Goal: Task Accomplishment & Management: Manage account settings

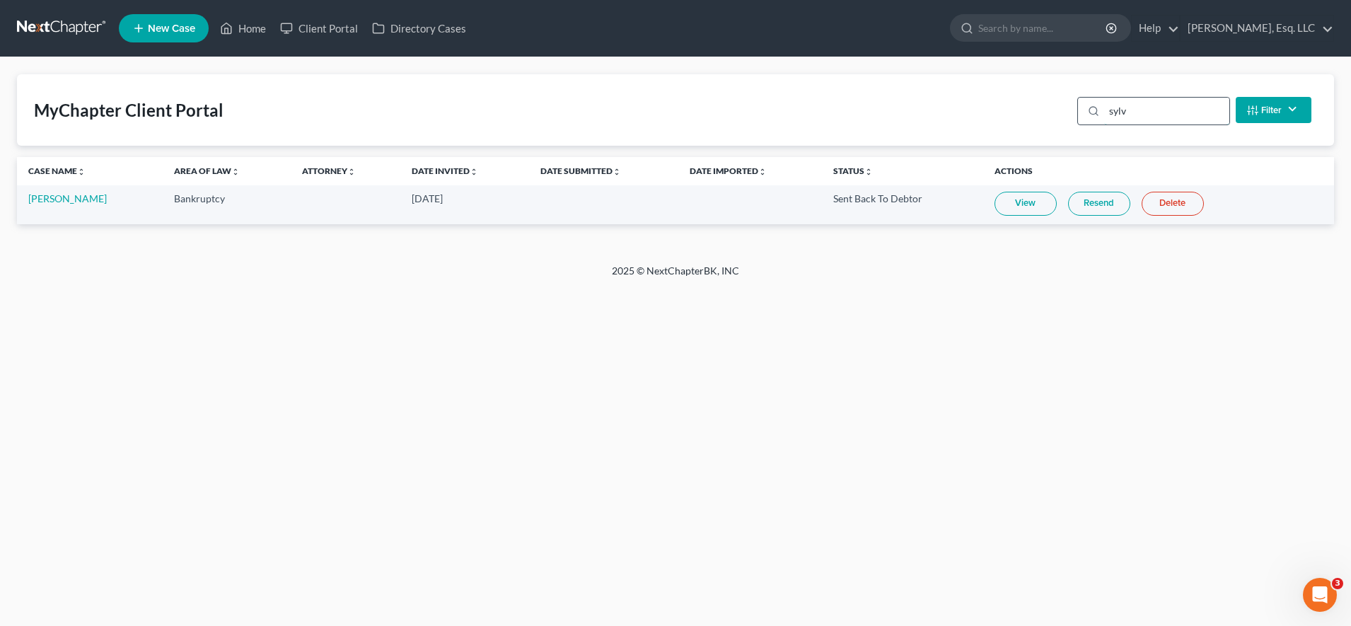
click at [1142, 113] on input "sylv" at bounding box center [1167, 111] width 125 height 27
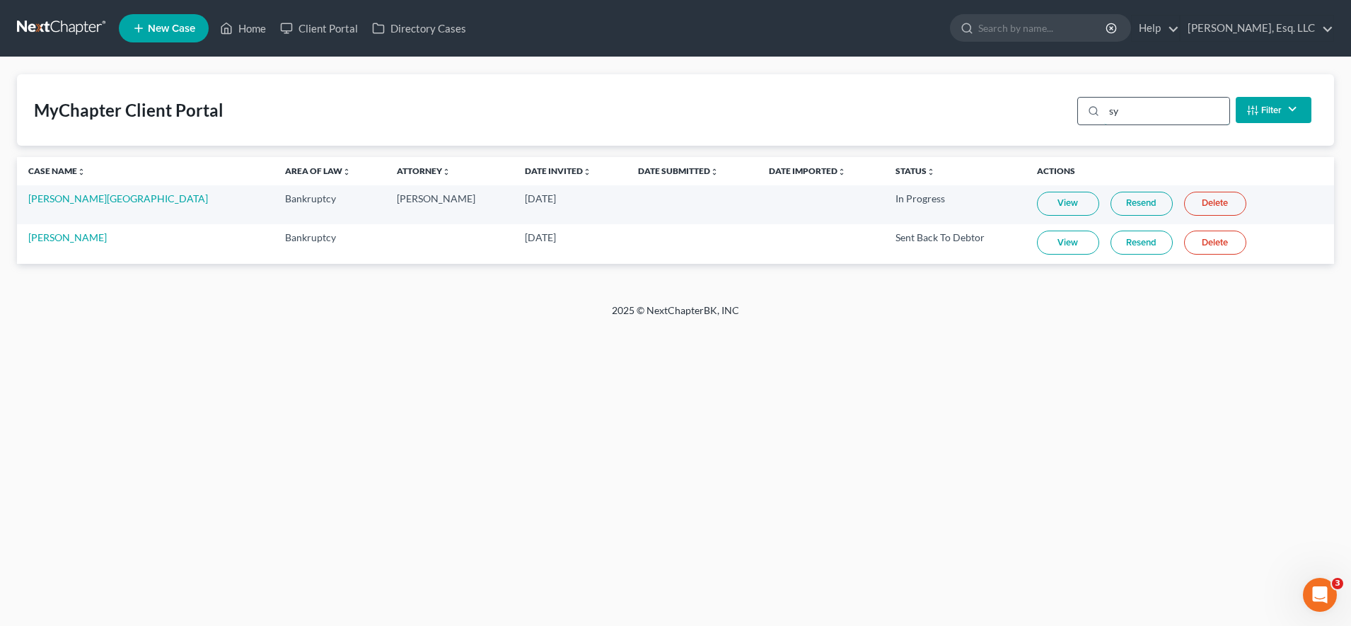
type input "s"
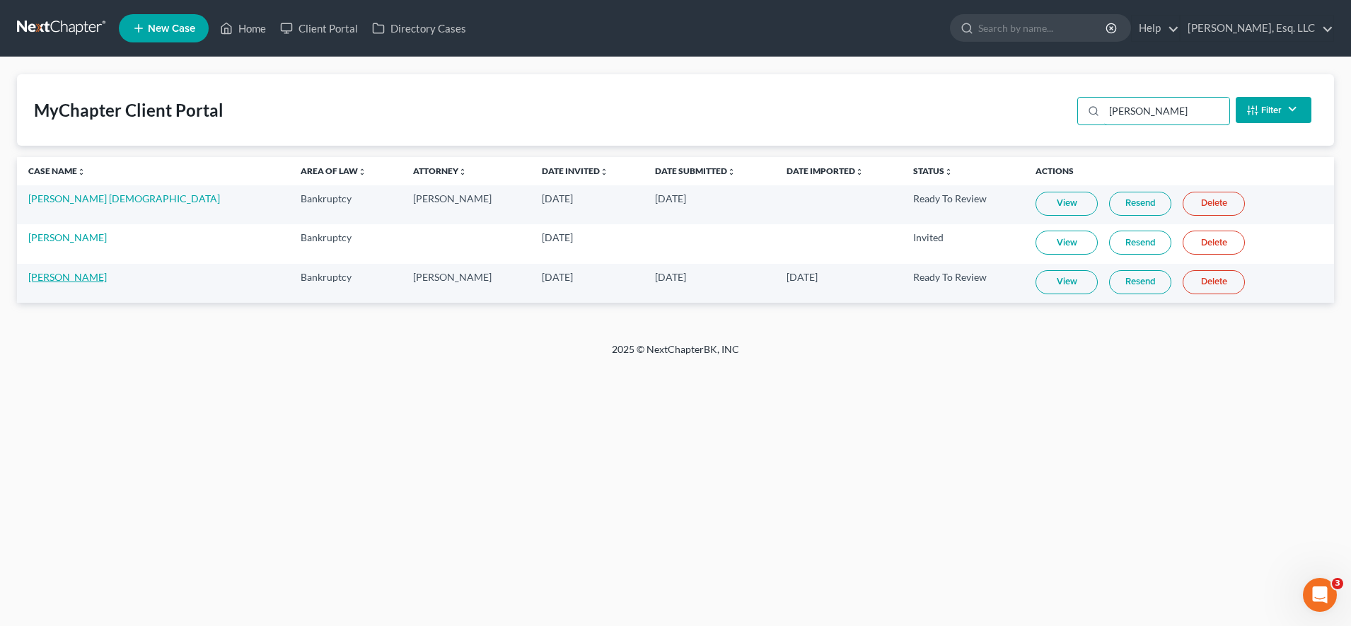
type input "[PERSON_NAME]"
click at [81, 275] on link "[PERSON_NAME]" at bounding box center [67, 277] width 79 height 12
select select "0"
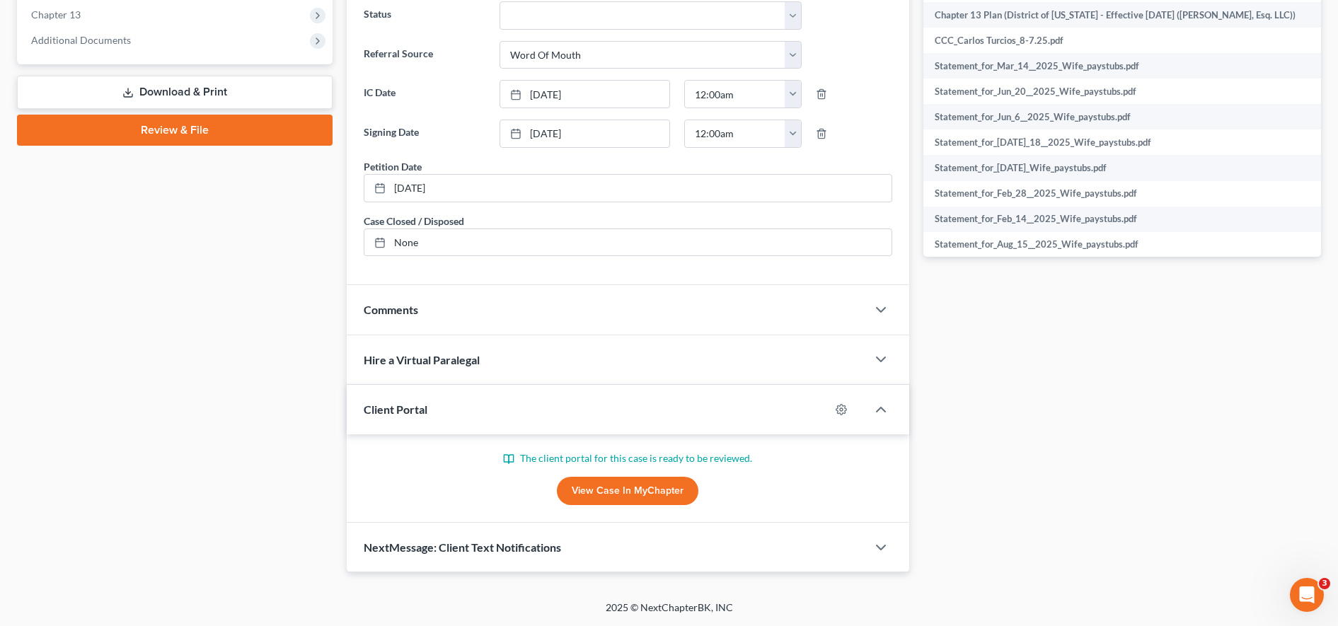
scroll to position [571, 0]
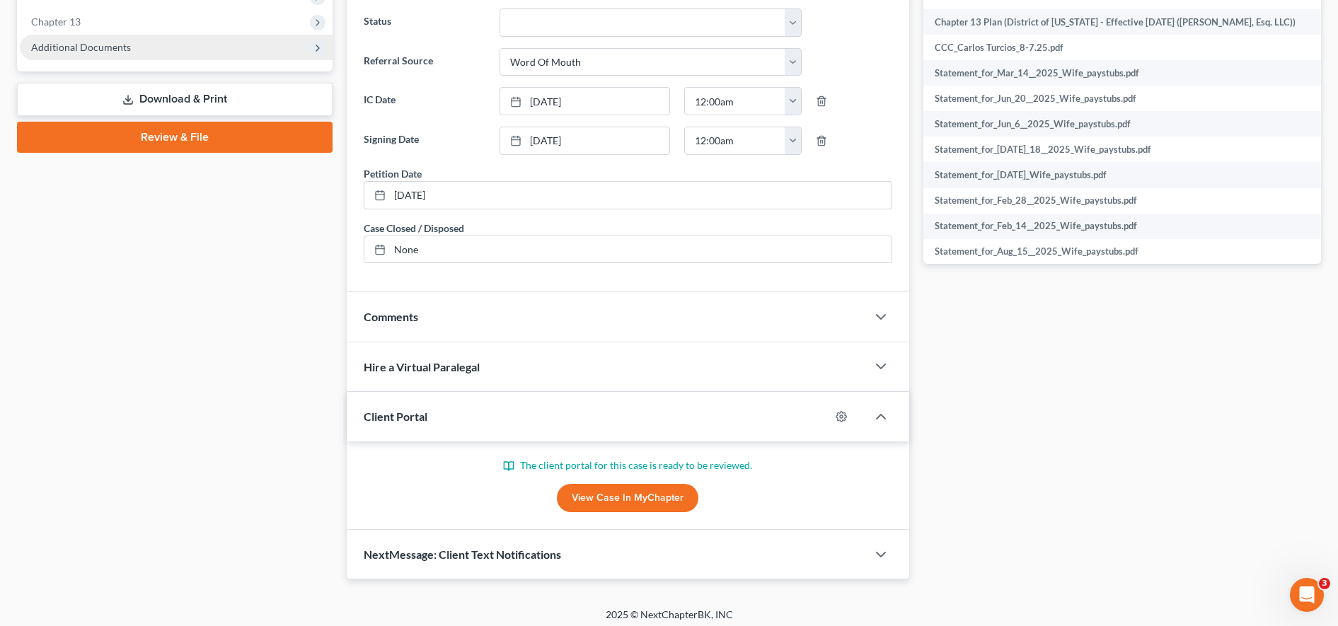
click at [179, 54] on span "Additional Documents" at bounding box center [176, 47] width 313 height 25
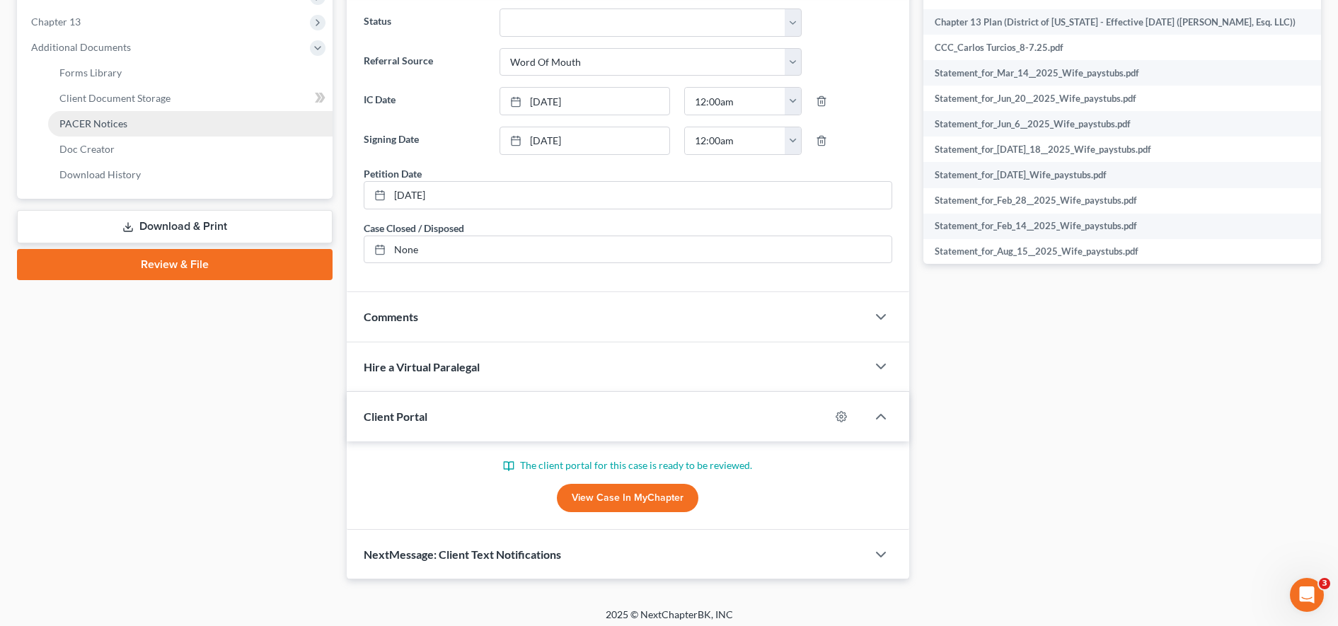
click at [161, 132] on link "PACER Notices" at bounding box center [190, 123] width 284 height 25
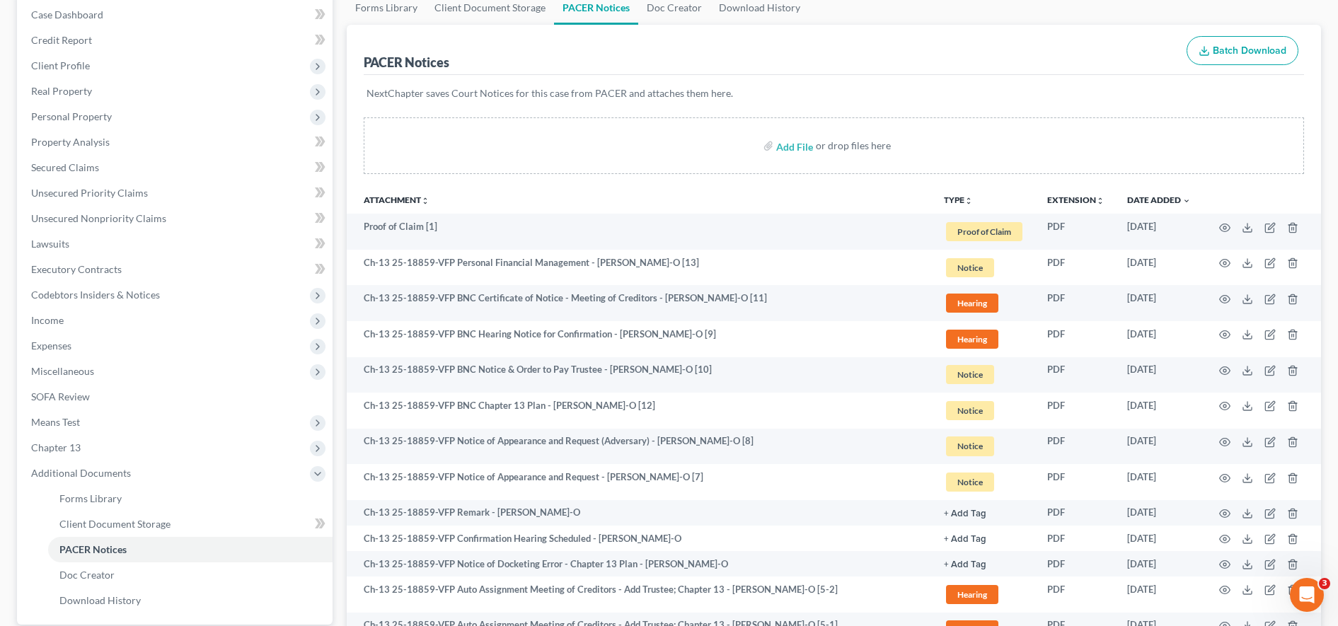
scroll to position [146, 0]
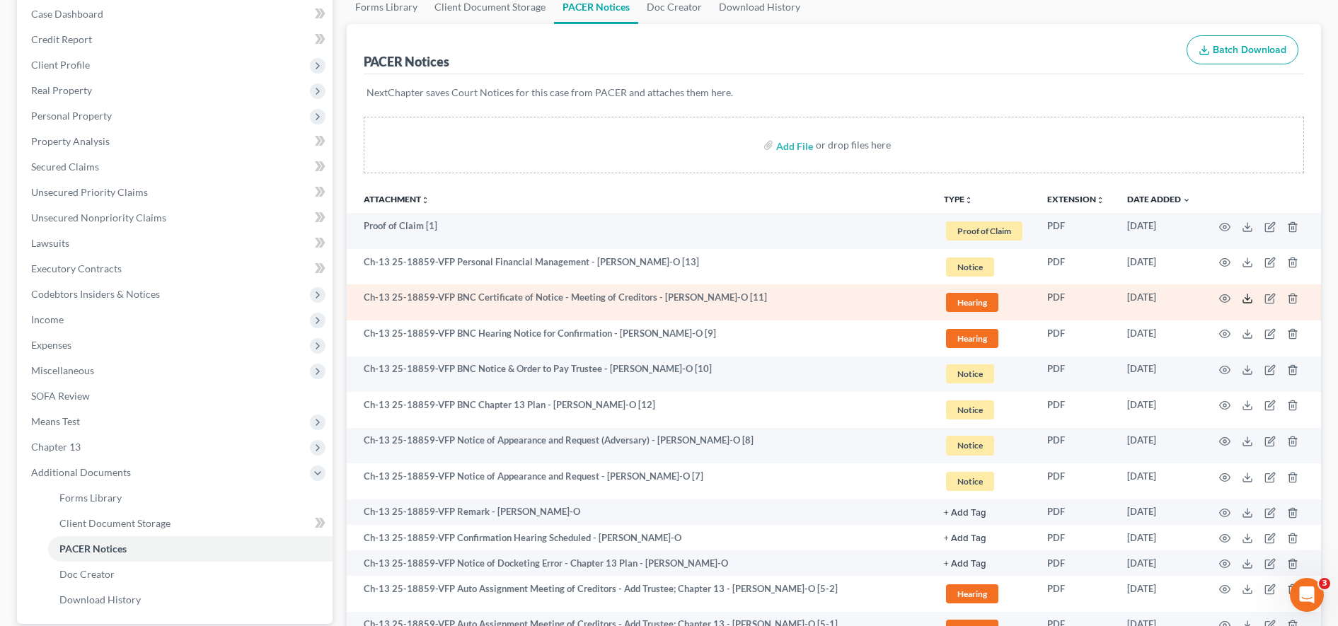
click at [1246, 294] on icon at bounding box center [1247, 298] width 11 height 11
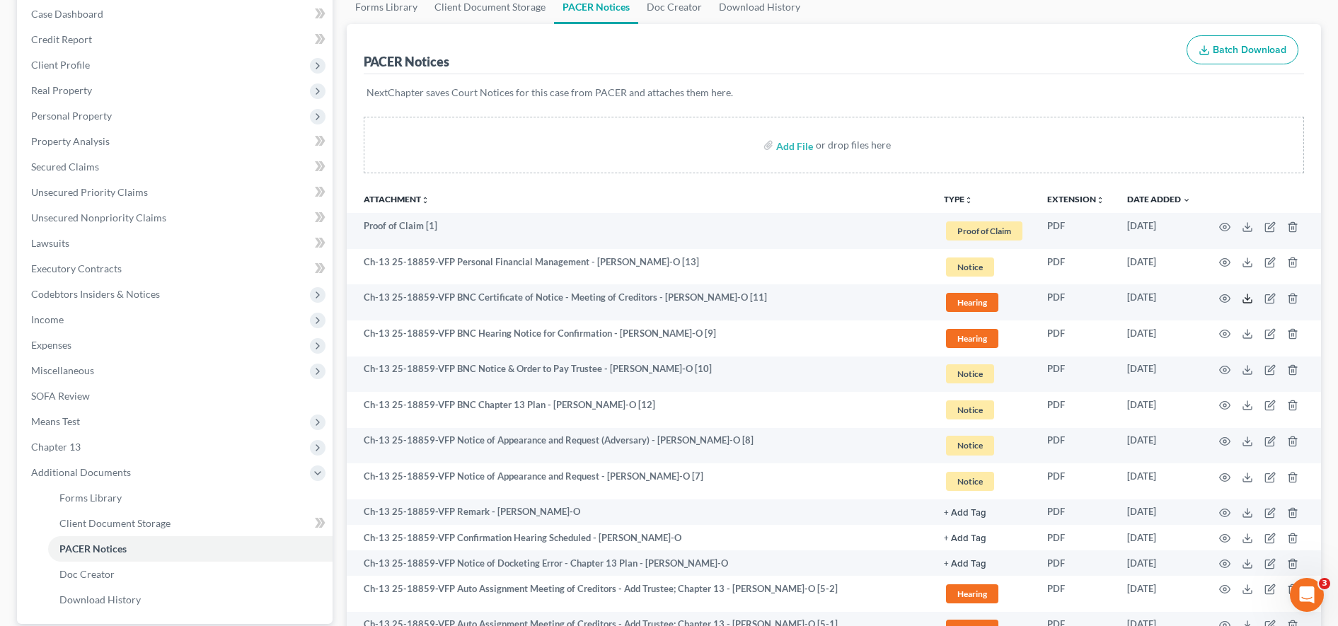
scroll to position [0, 0]
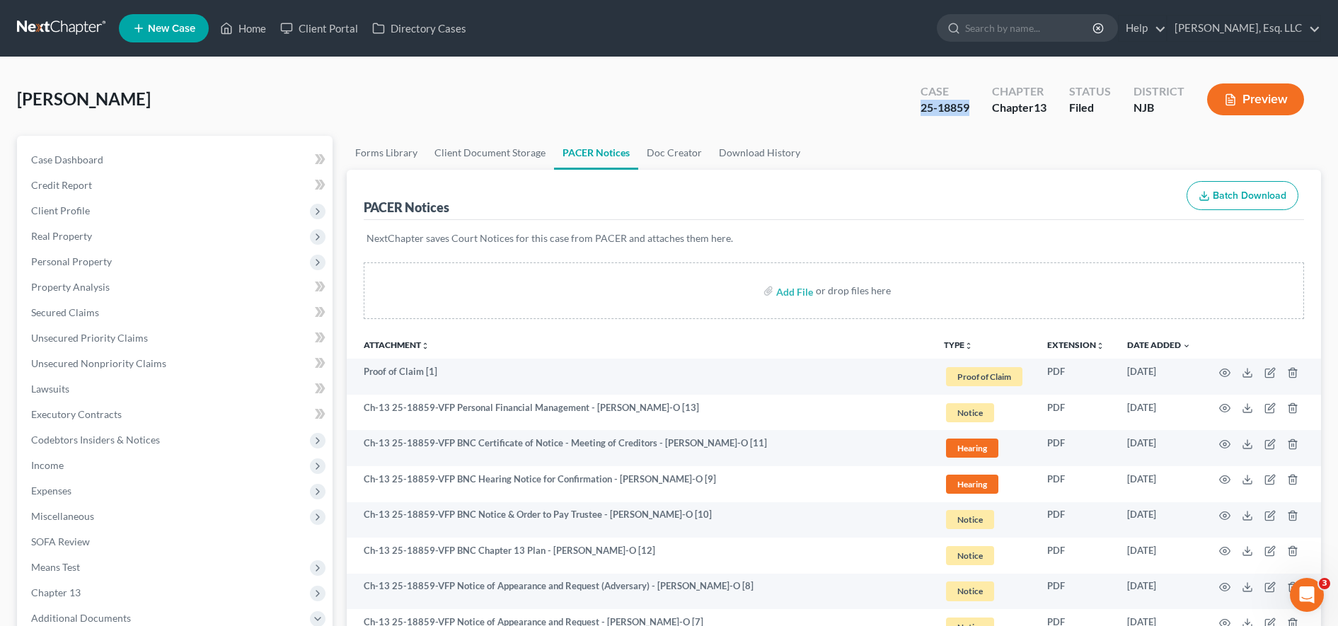
drag, startPoint x: 972, startPoint y: 109, endPoint x: 922, endPoint y: 105, distance: 50.4
click at [922, 105] on div "Case 25-18859" at bounding box center [944, 101] width 71 height 42
copy div "25-18859"
